Goal: Information Seeking & Learning: Learn about a topic

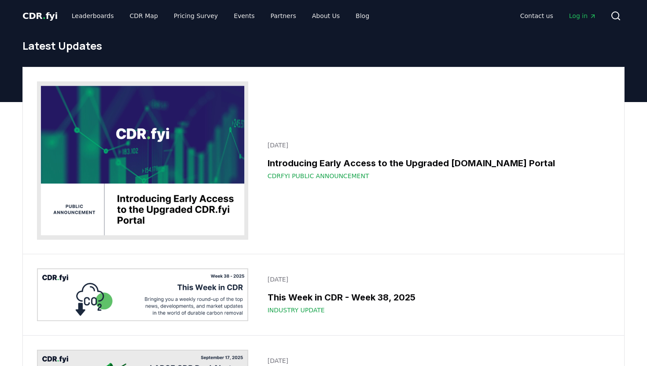
scroll to position [7782, 0]
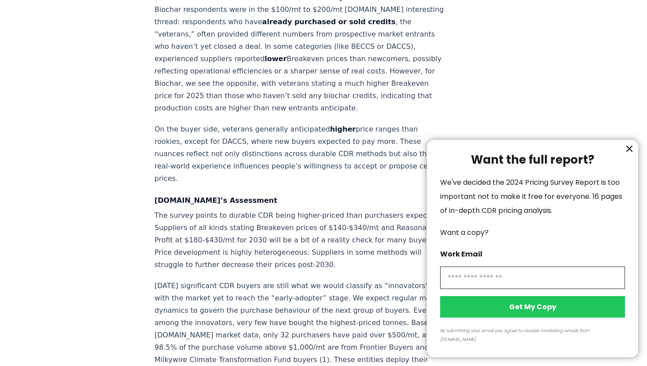
scroll to position [1184, 0]
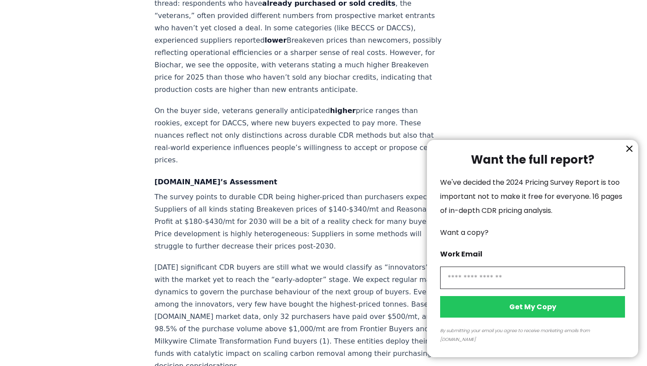
click at [626, 154] on icon "information" at bounding box center [629, 148] width 11 height 11
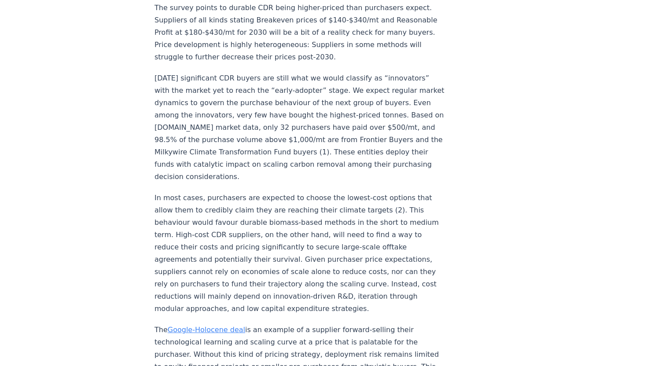
scroll to position [1374, 0]
